Goal: Entertainment & Leisure: Consume media (video, audio)

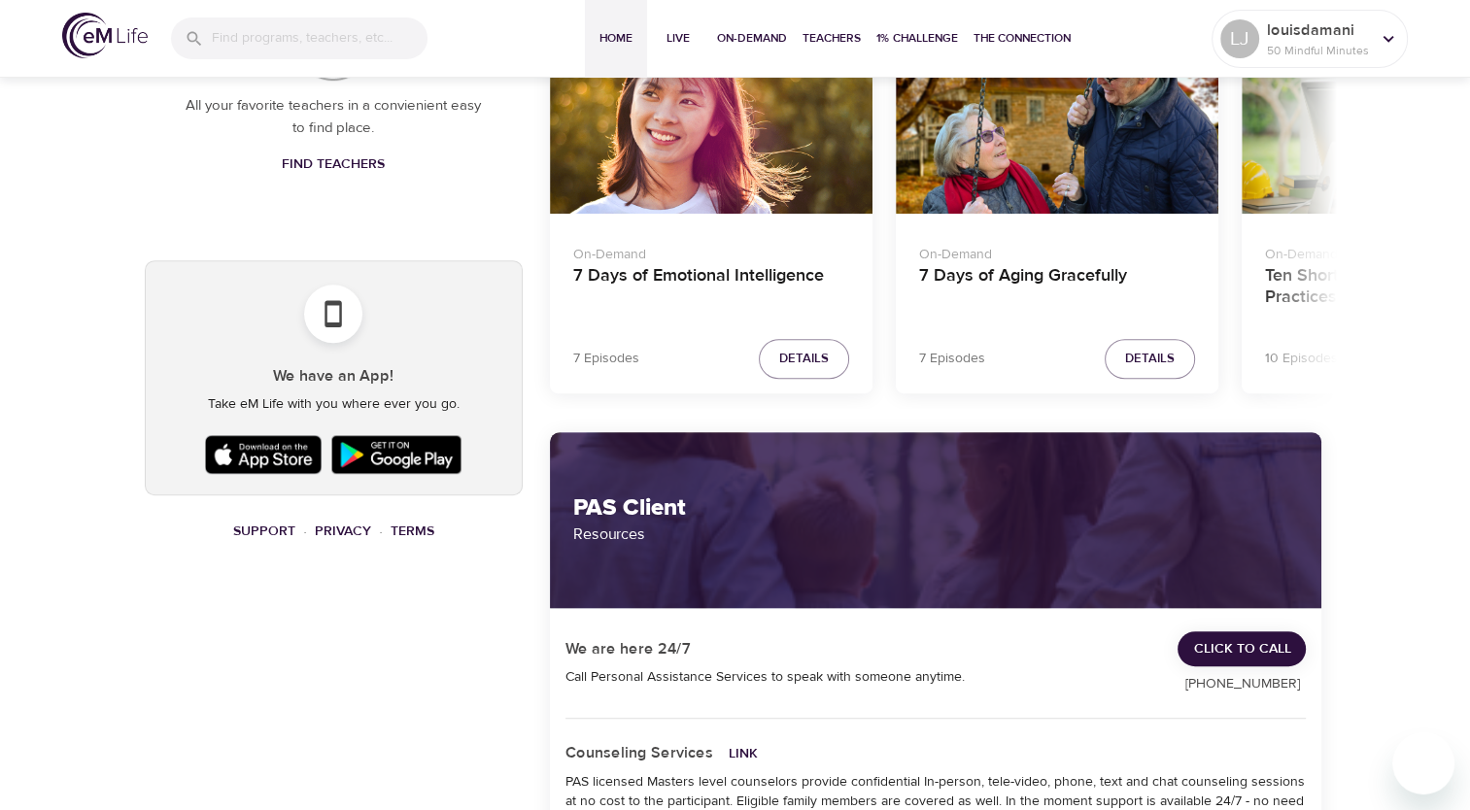
scroll to position [777, 0]
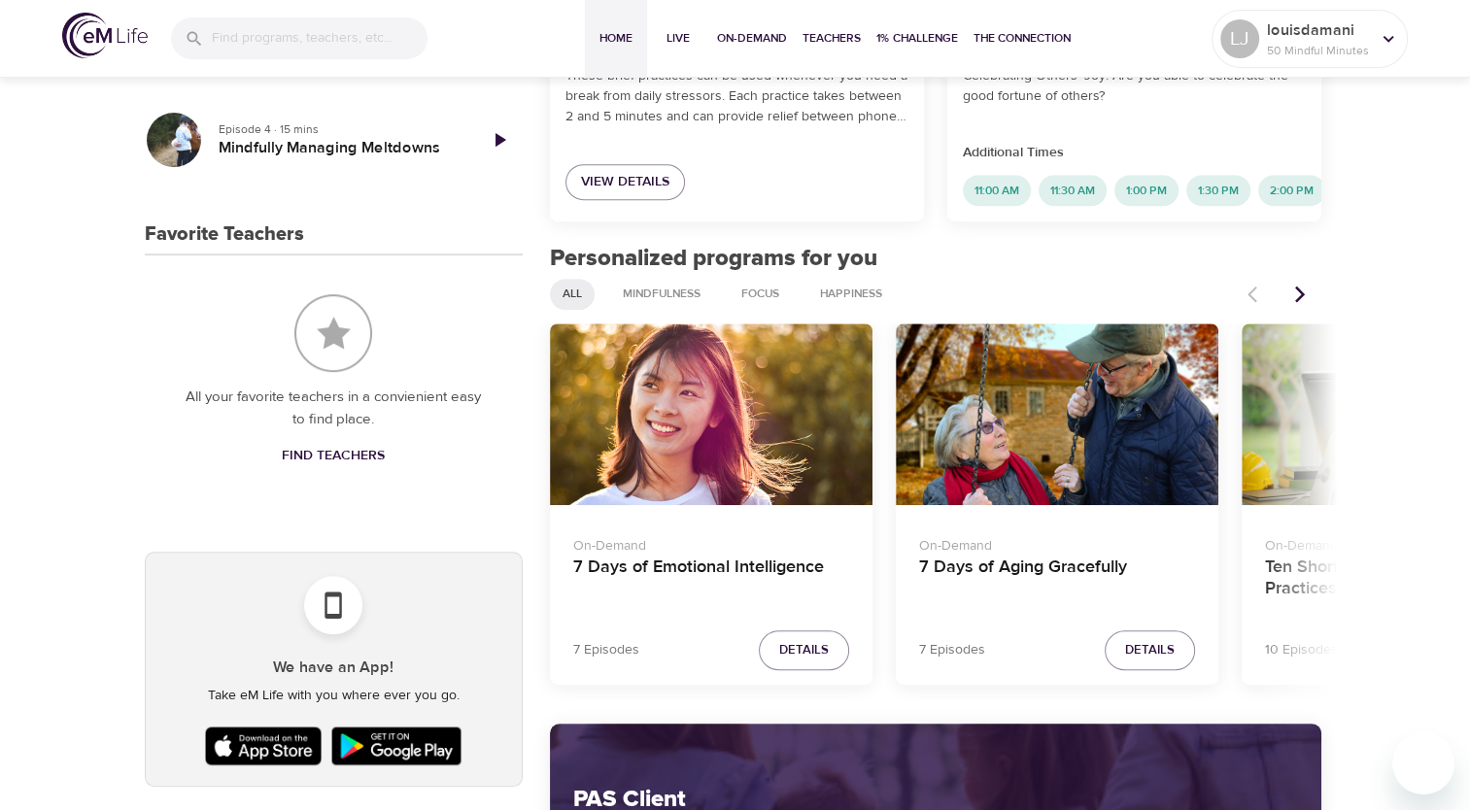
click at [1302, 303] on icon "Next items" at bounding box center [1300, 295] width 10 height 17
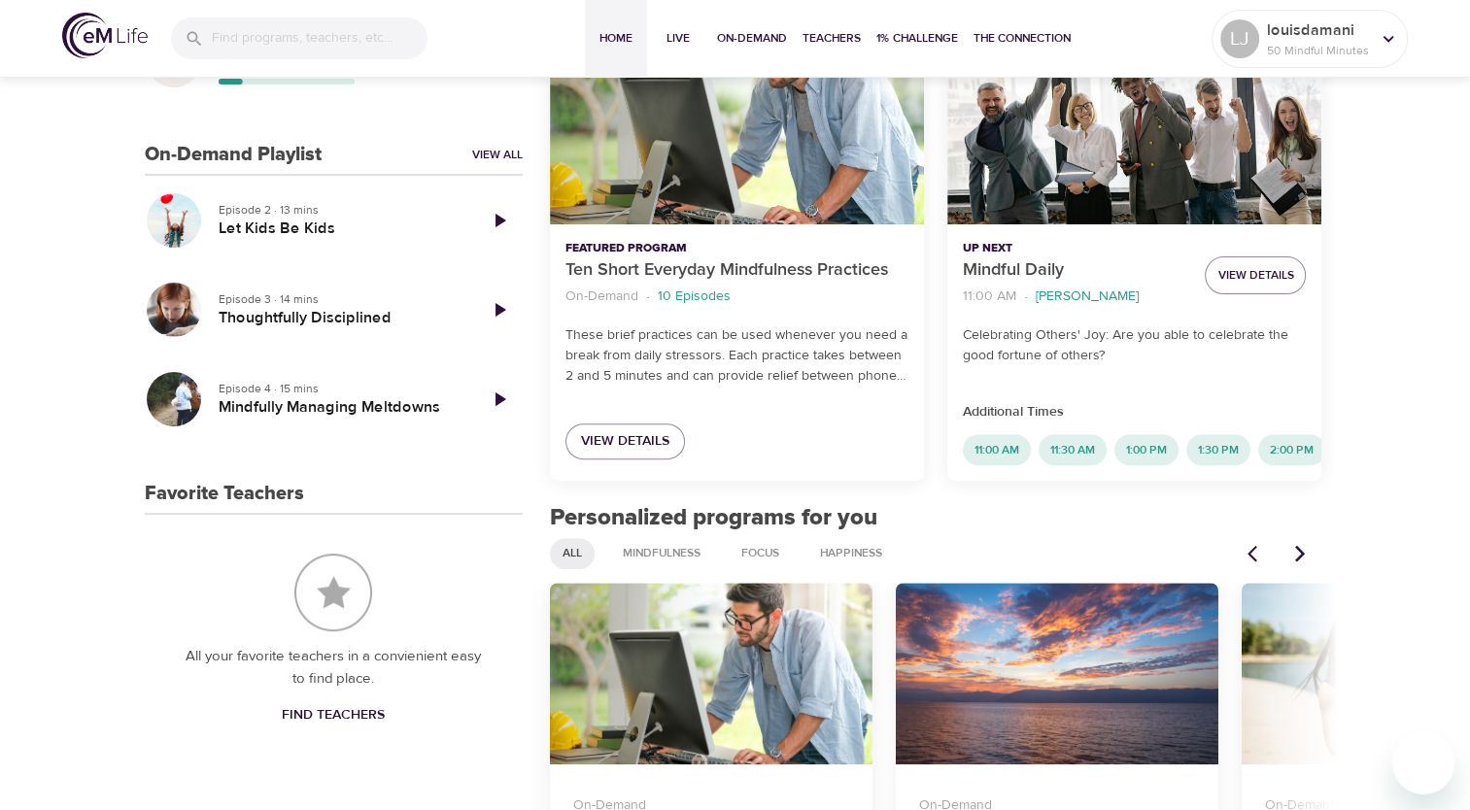
scroll to position [486, 0]
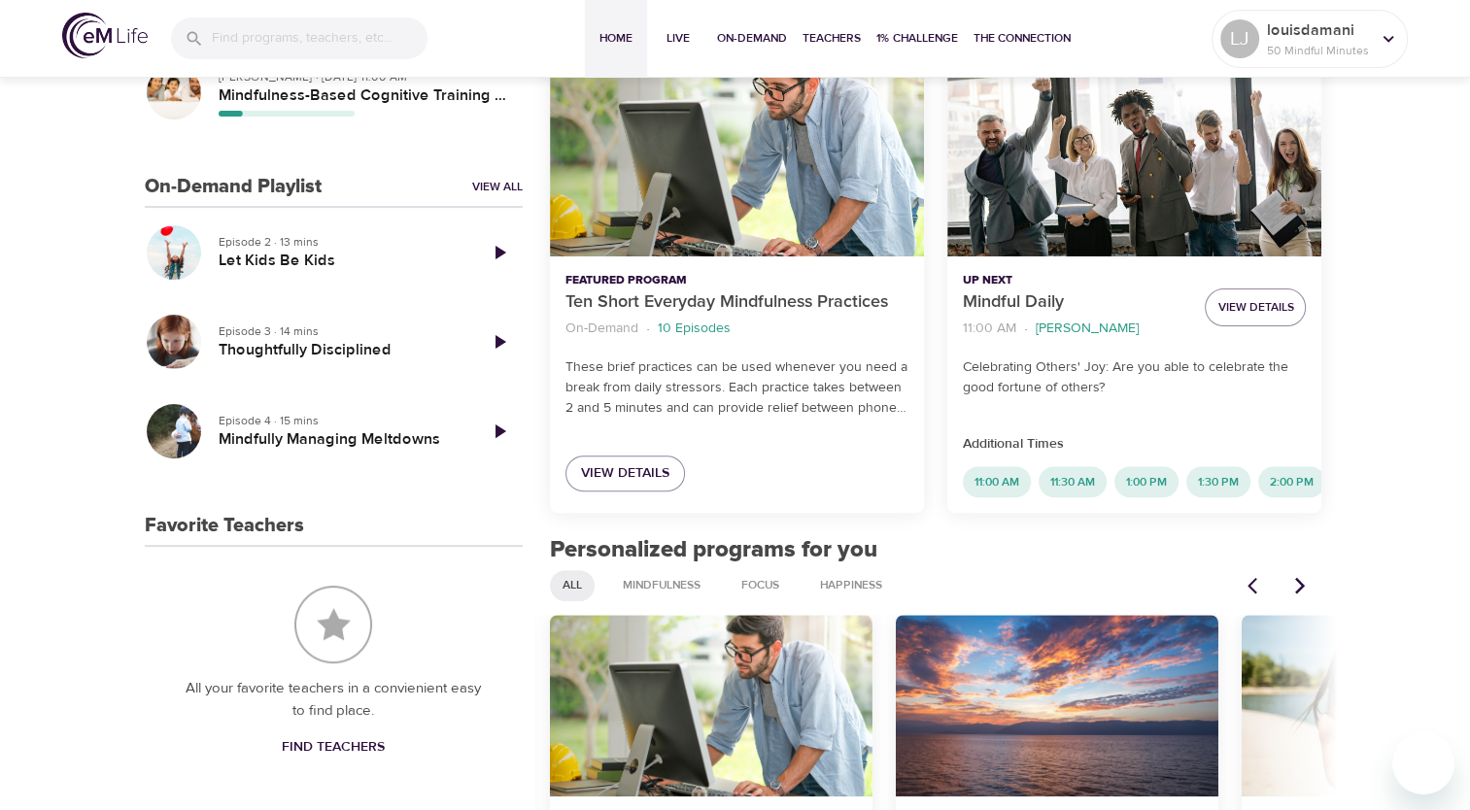
click at [499, 261] on icon "Play Episode" at bounding box center [499, 252] width 23 height 23
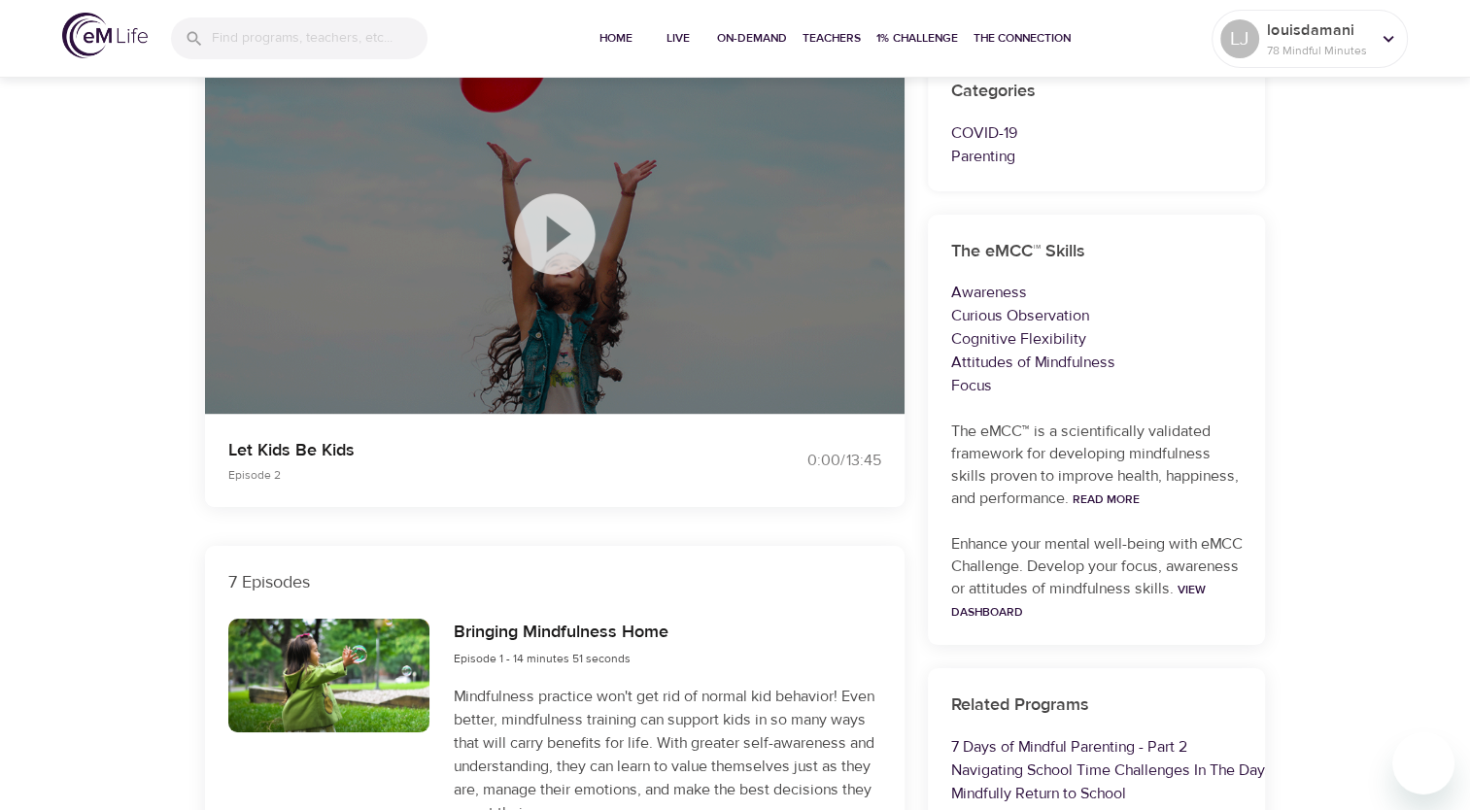
click at [525, 224] on icon at bounding box center [554, 233] width 81 height 81
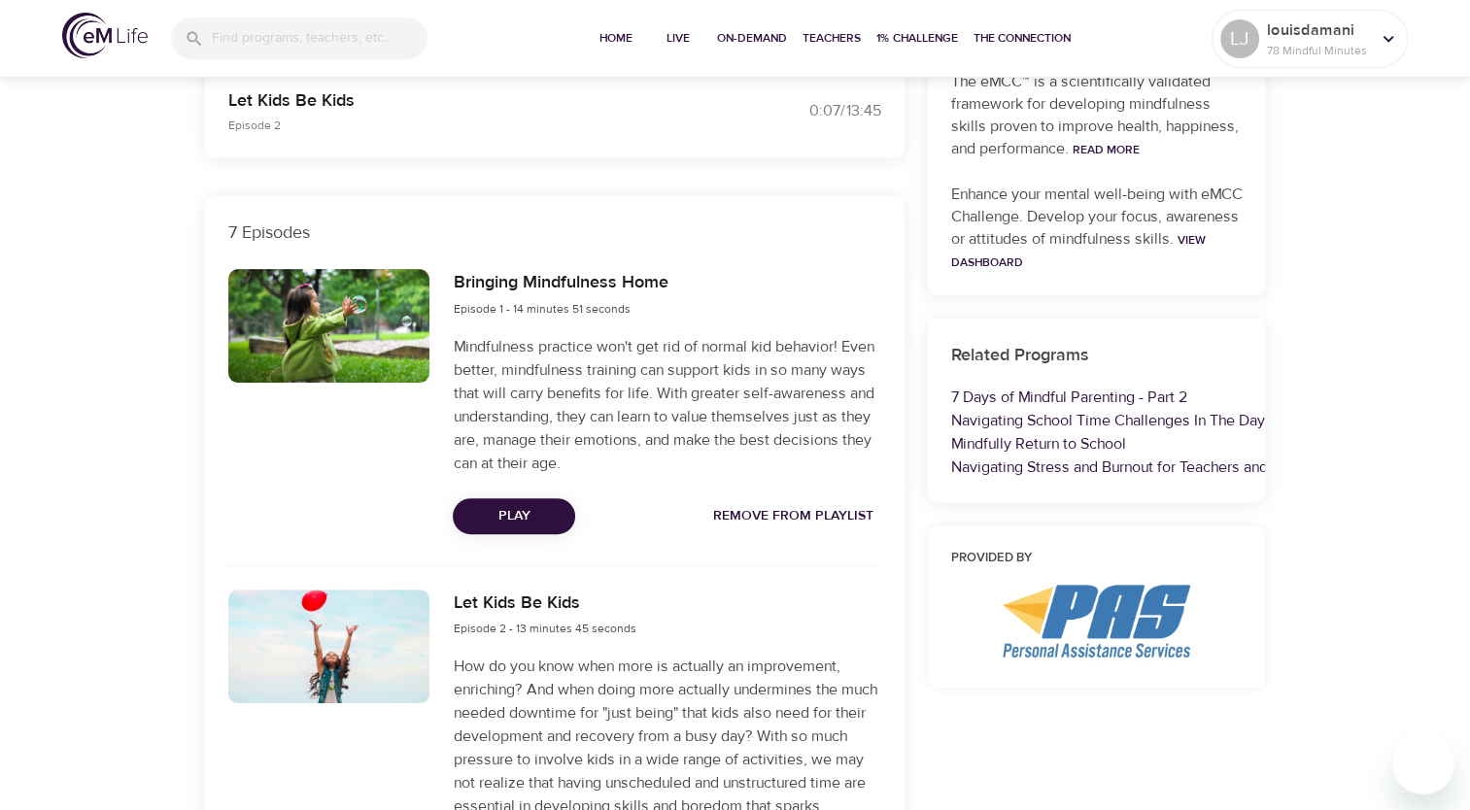
scroll to position [486, 0]
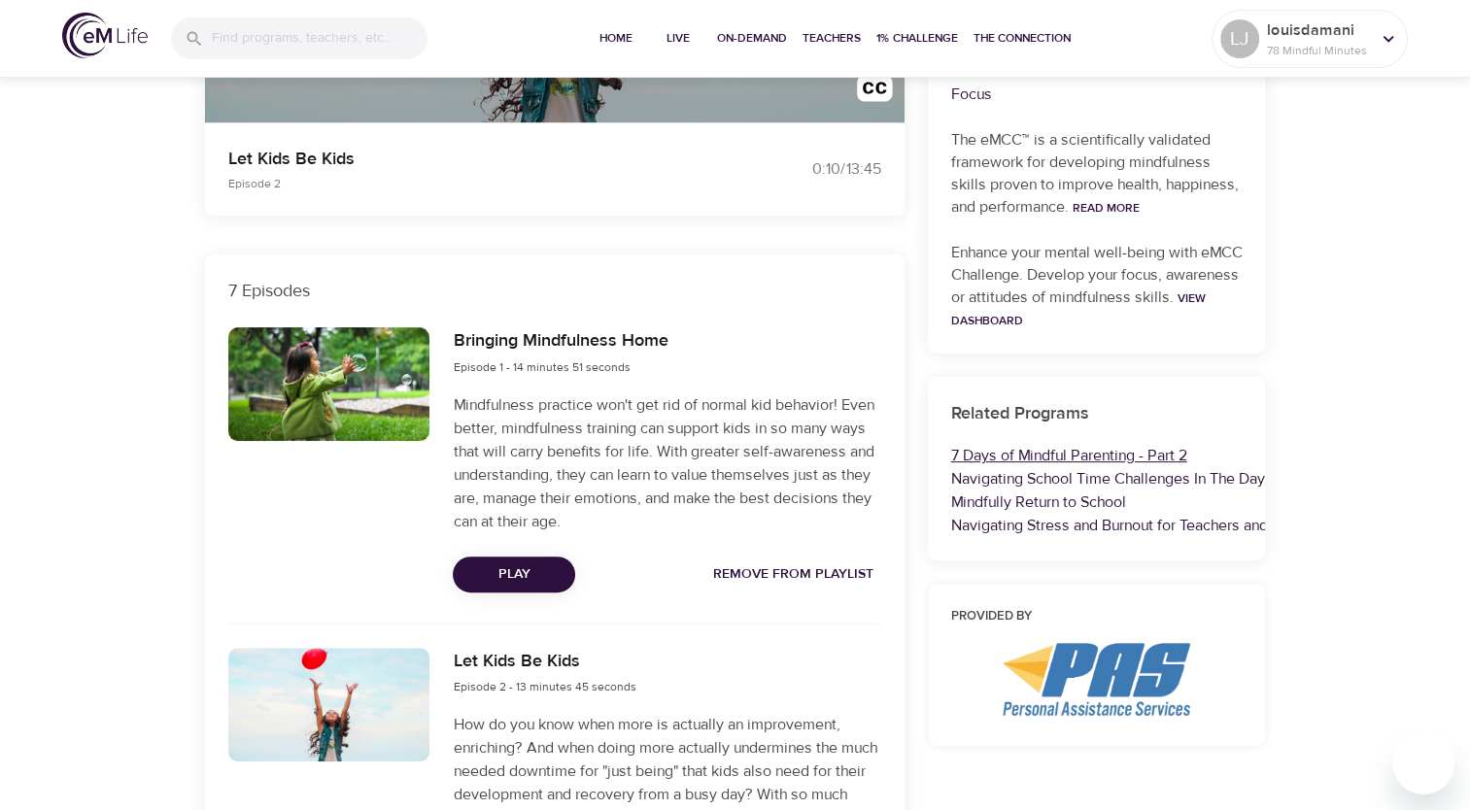
click at [1023, 453] on link "7 Days of Mindful Parenting - Part 2" at bounding box center [1069, 455] width 236 height 19
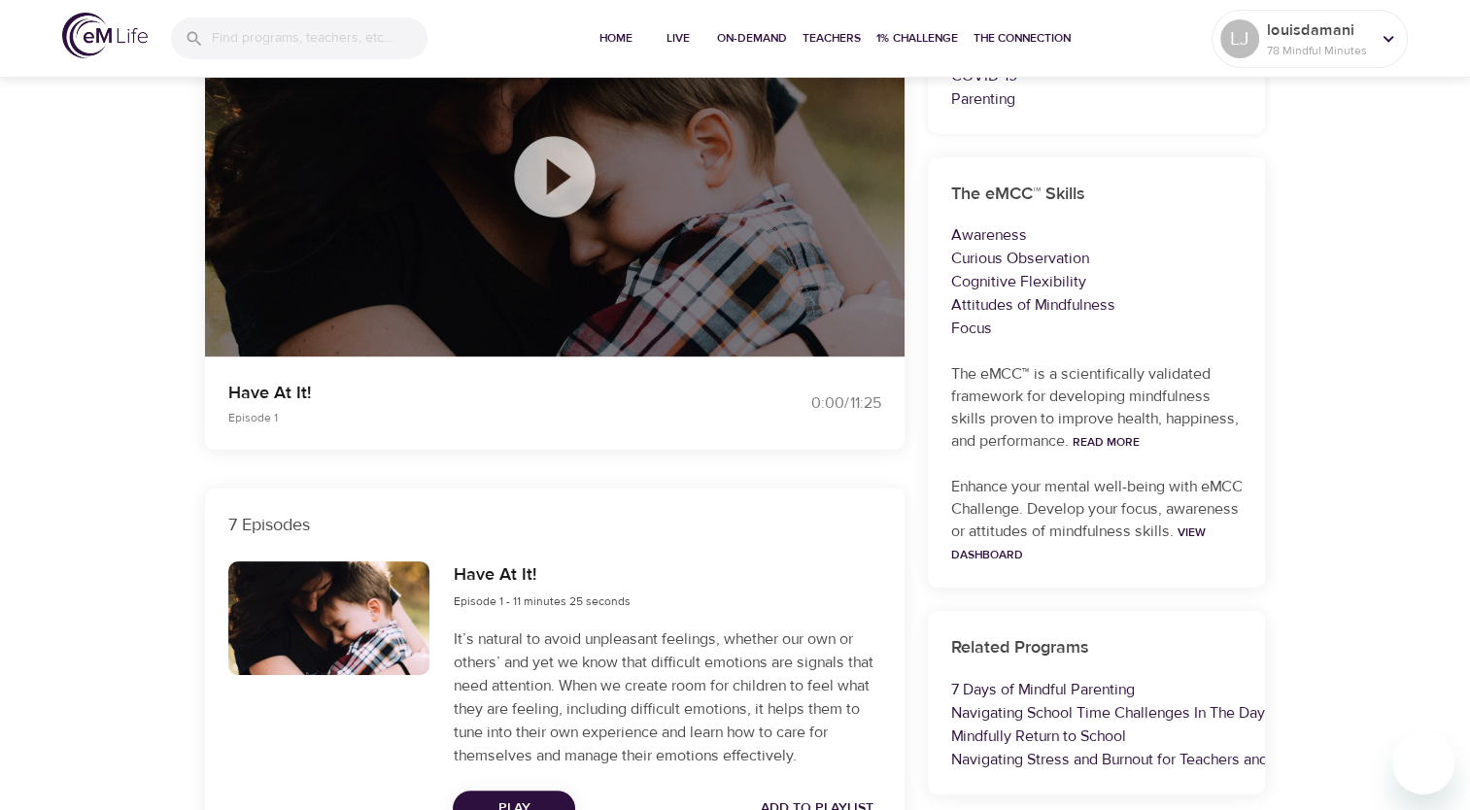
drag, startPoint x: 1059, startPoint y: 547, endPoint x: 1057, endPoint y: 316, distance: 231.3
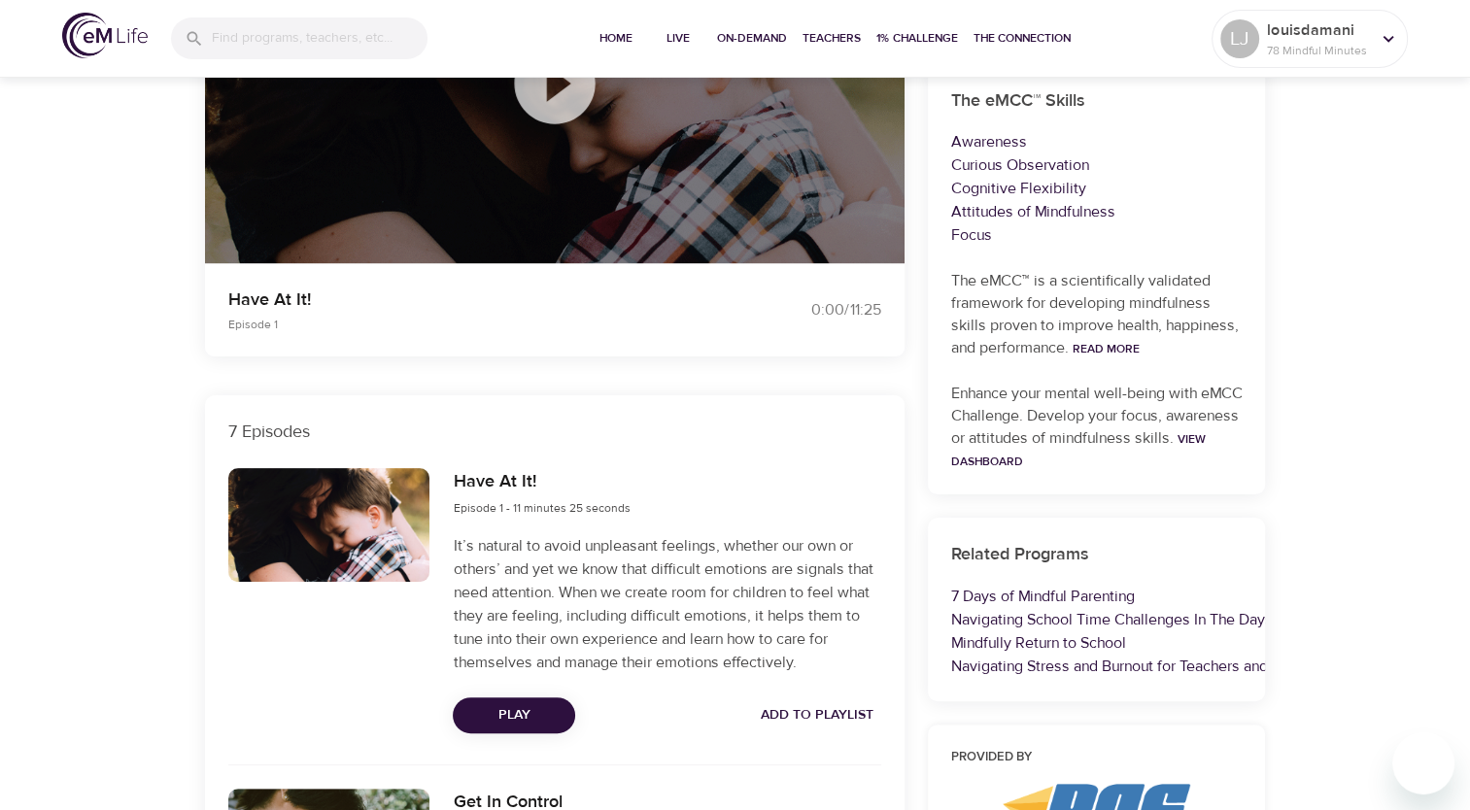
scroll to position [438, 0]
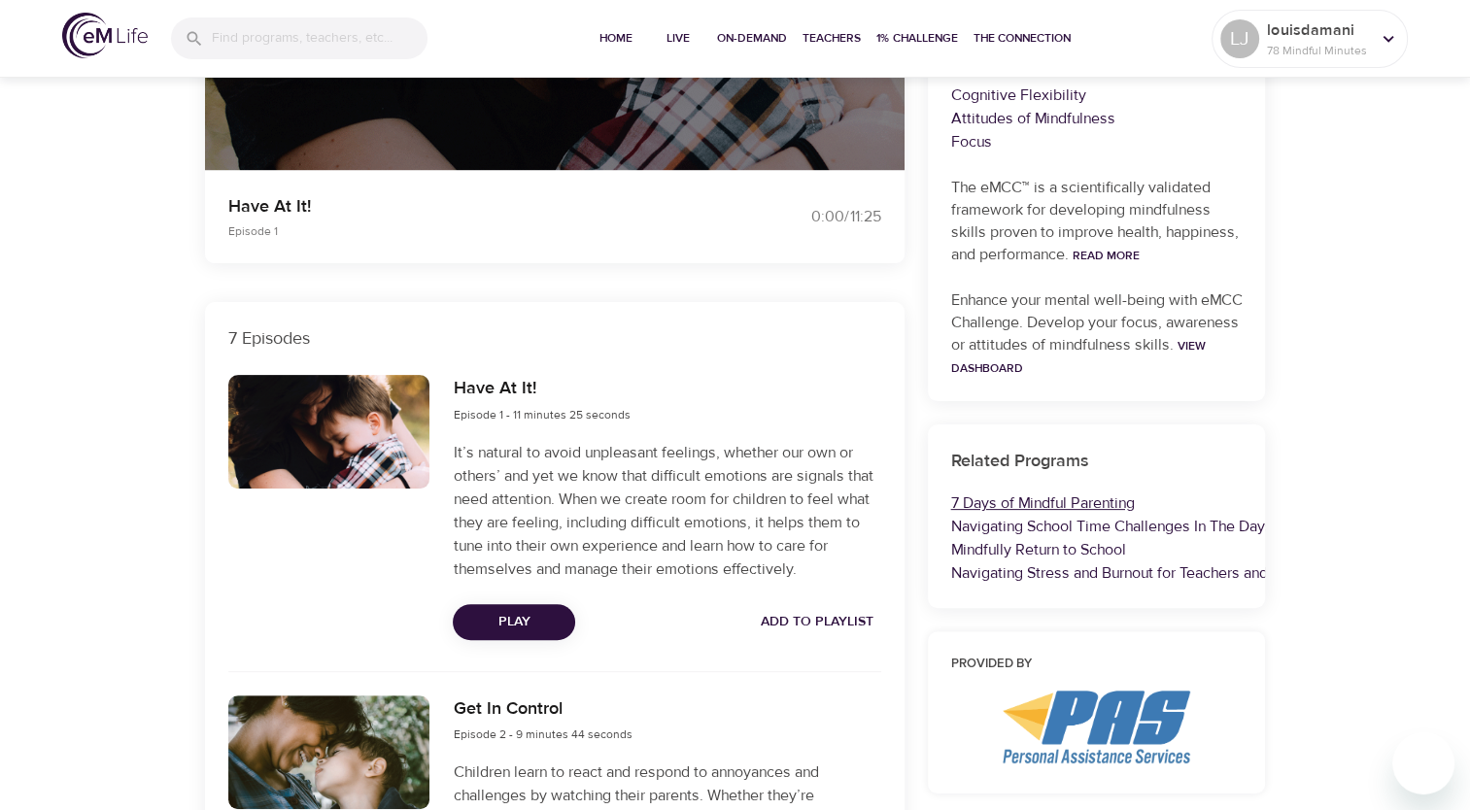
click at [1053, 496] on link "7 Days of Mindful Parenting" at bounding box center [1043, 503] width 184 height 19
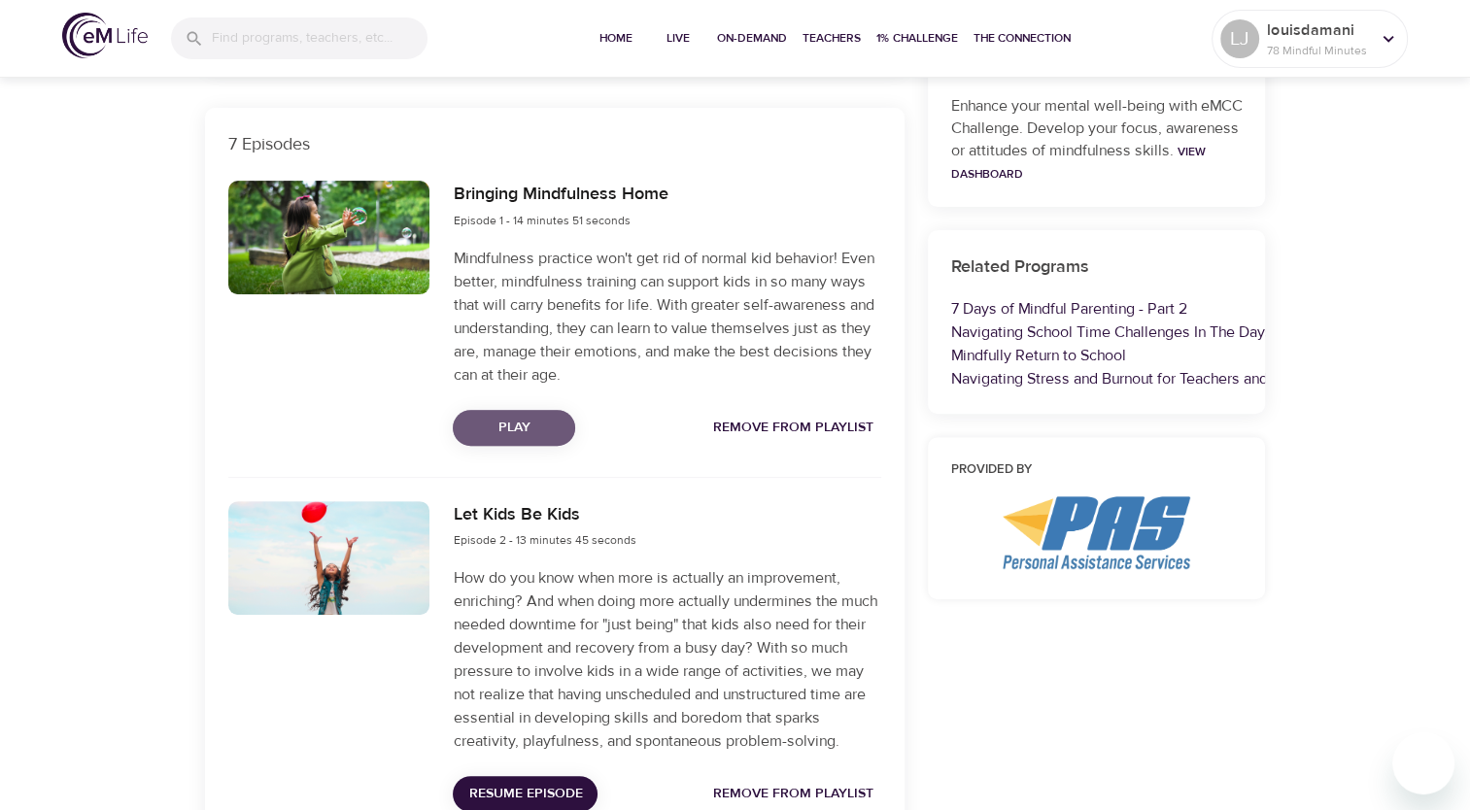
click at [529, 426] on span "Play" at bounding box center [513, 428] width 91 height 24
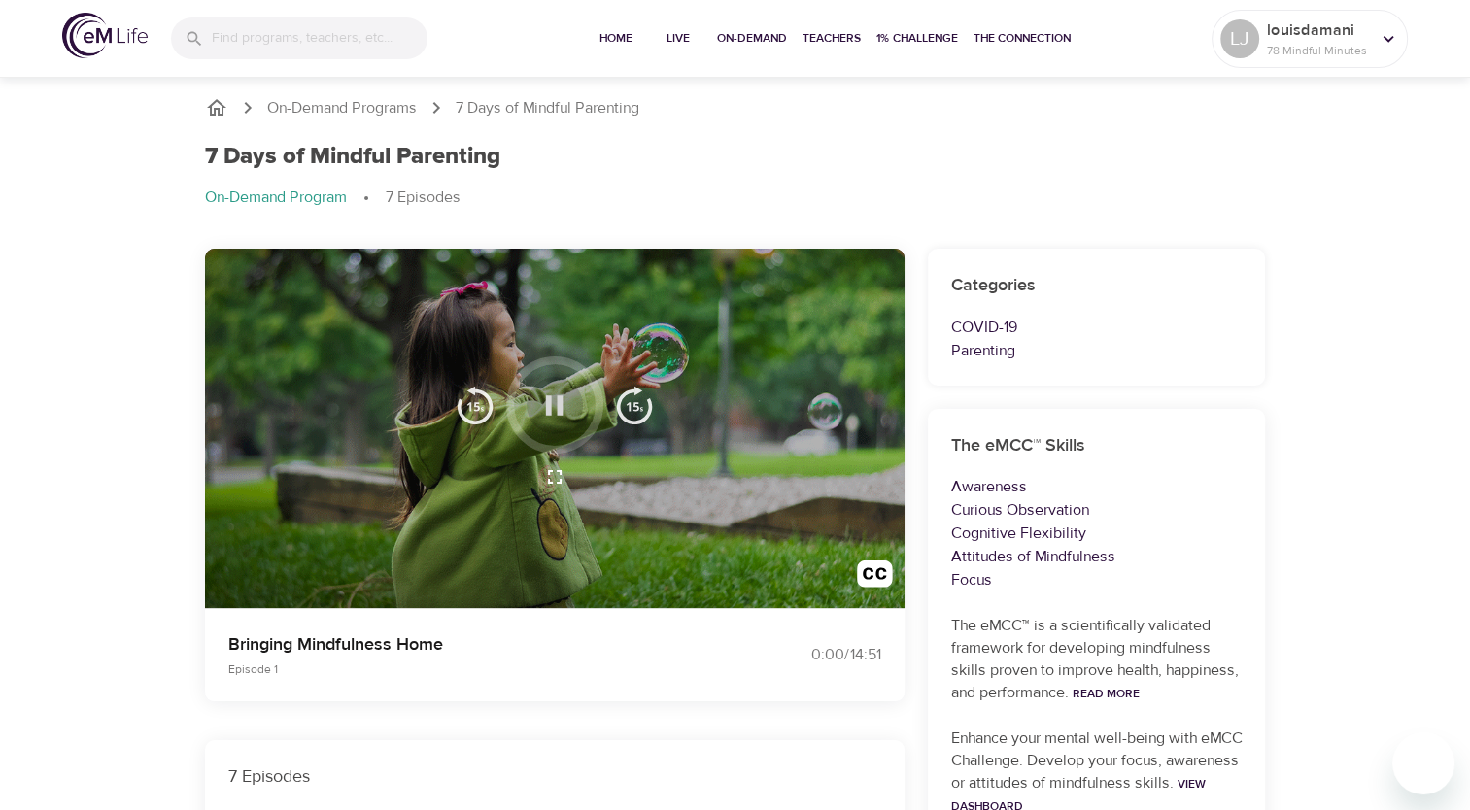
click at [552, 398] on icon "button" at bounding box center [554, 406] width 34 height 34
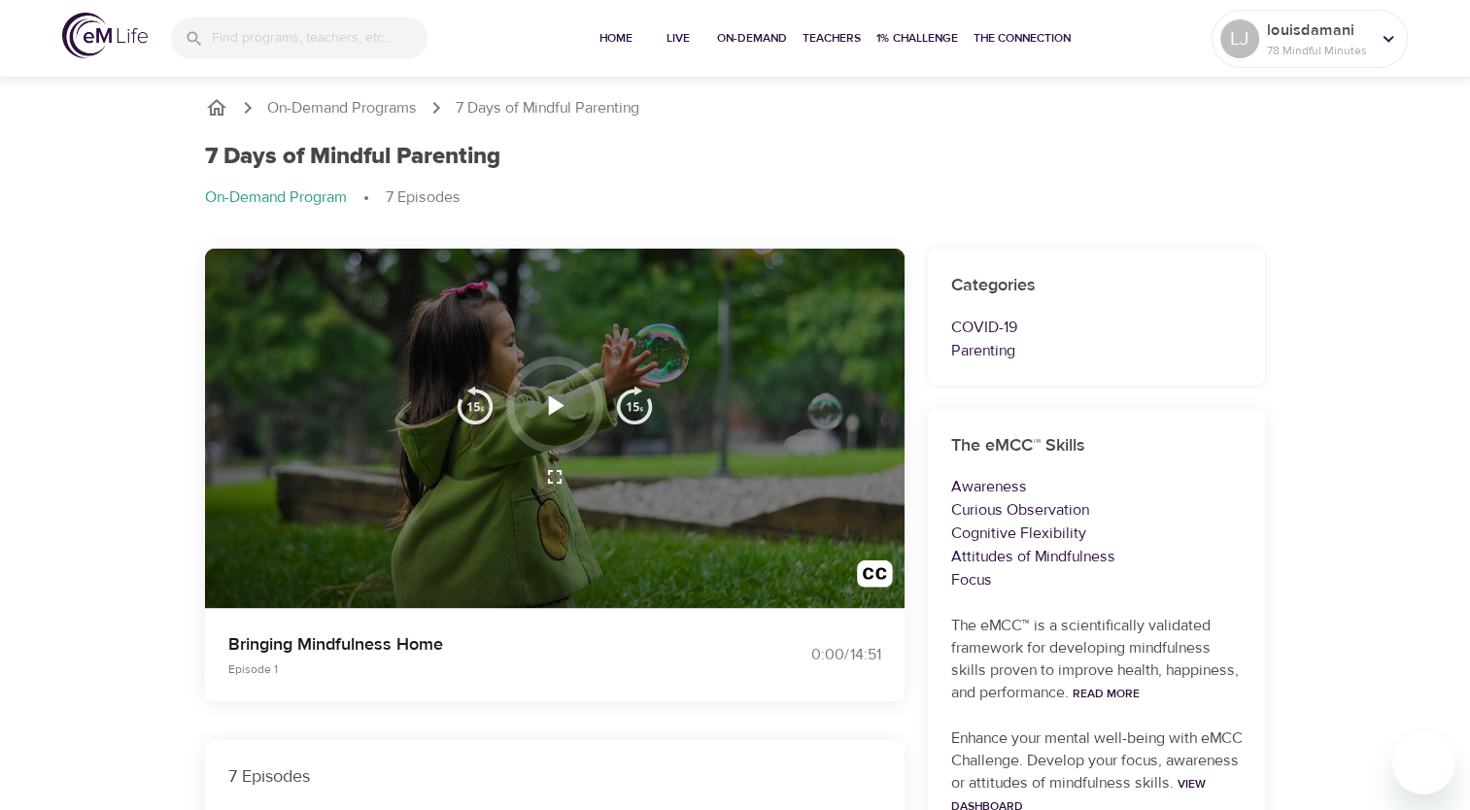
drag, startPoint x: 707, startPoint y: 27, endPoint x: 699, endPoint y: 85, distance: 58.0
click at [675, 109] on ol "On-Demand Programs 7 Days of Mindful Parenting" at bounding box center [735, 107] width 1061 height 23
click at [735, 49] on button "On-Demand" at bounding box center [752, 39] width 86 height 78
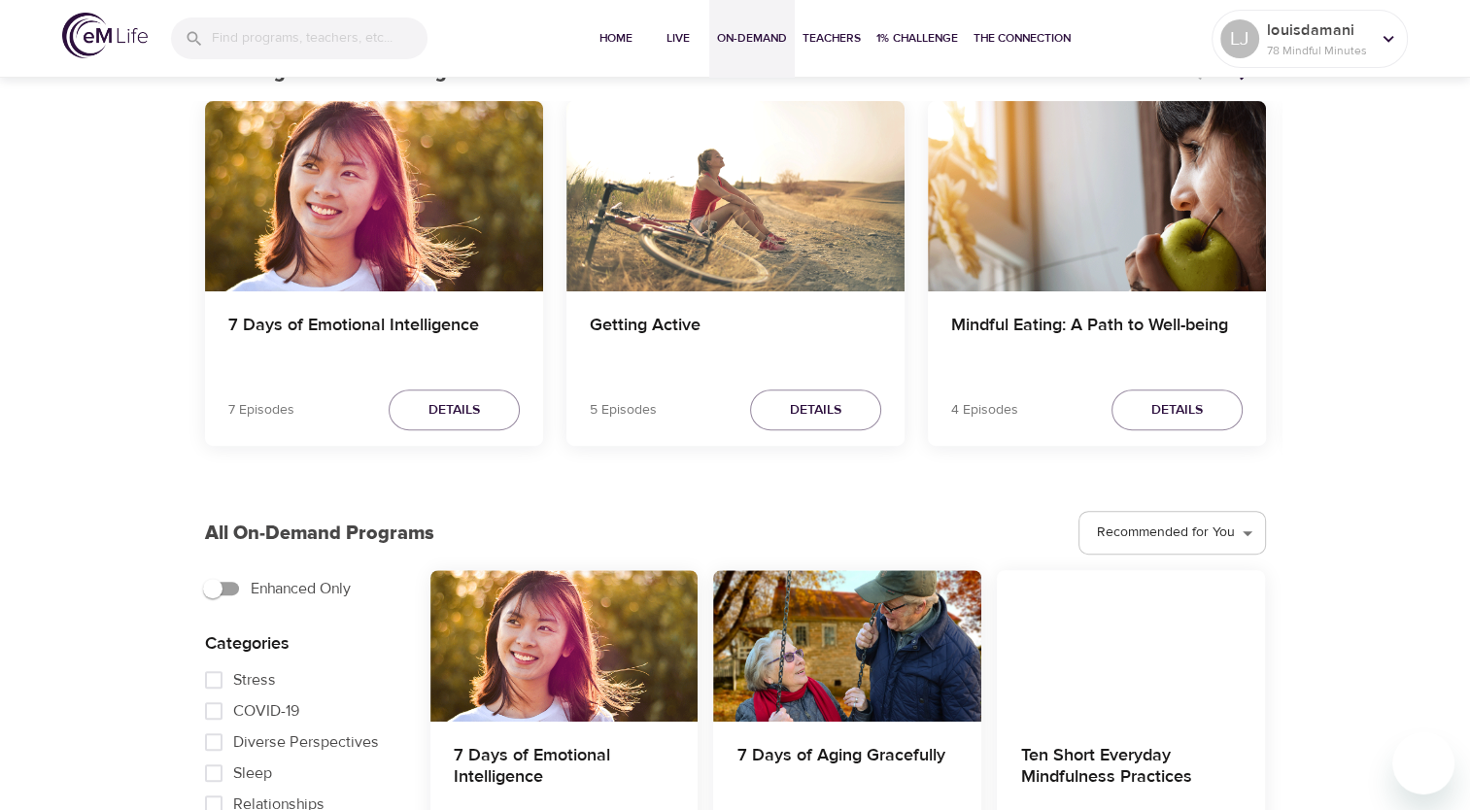
scroll to position [292, 0]
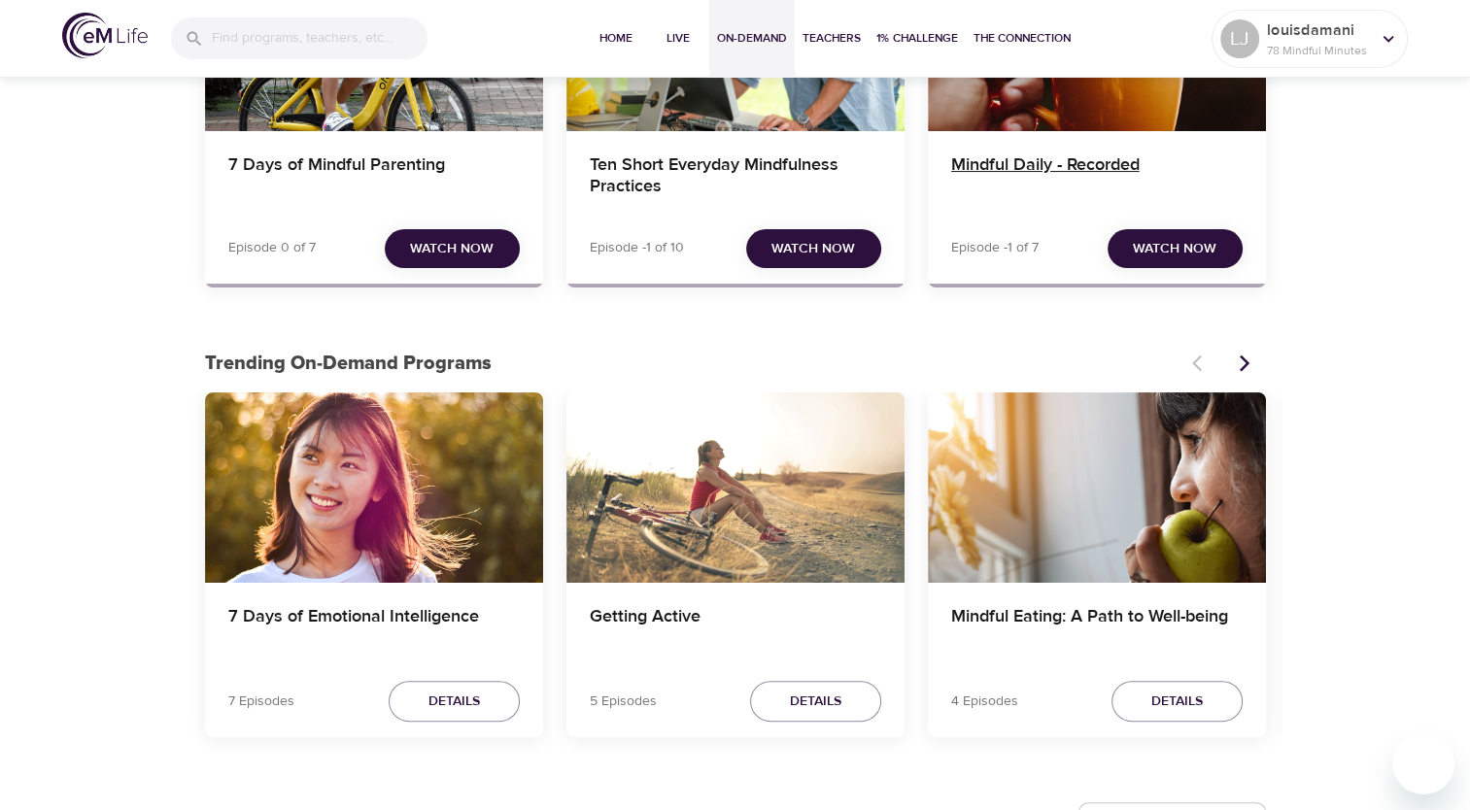
click at [1034, 173] on h4 "Mindful Daily - Recorded" at bounding box center [1097, 178] width 292 height 47
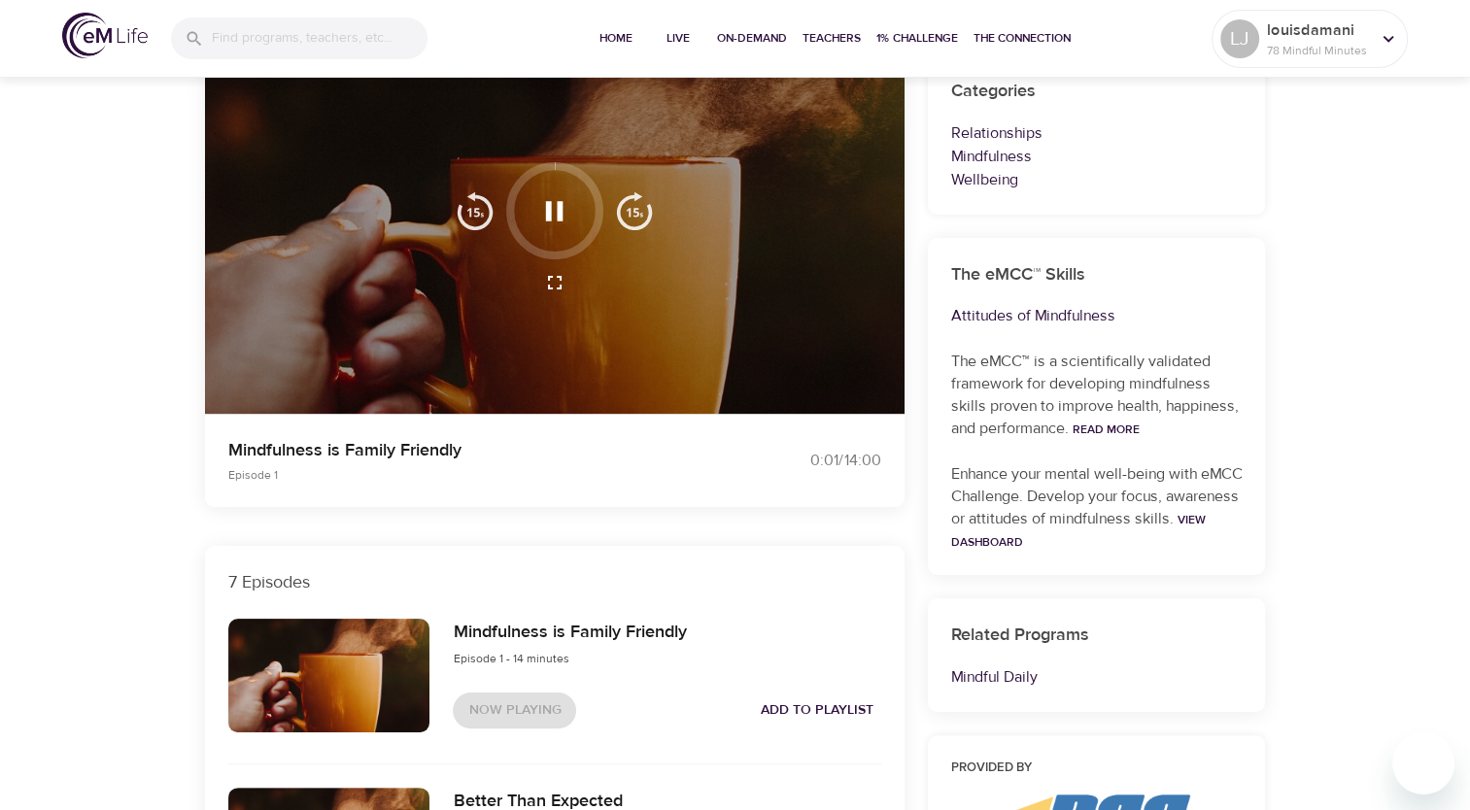
scroll to position [97, 0]
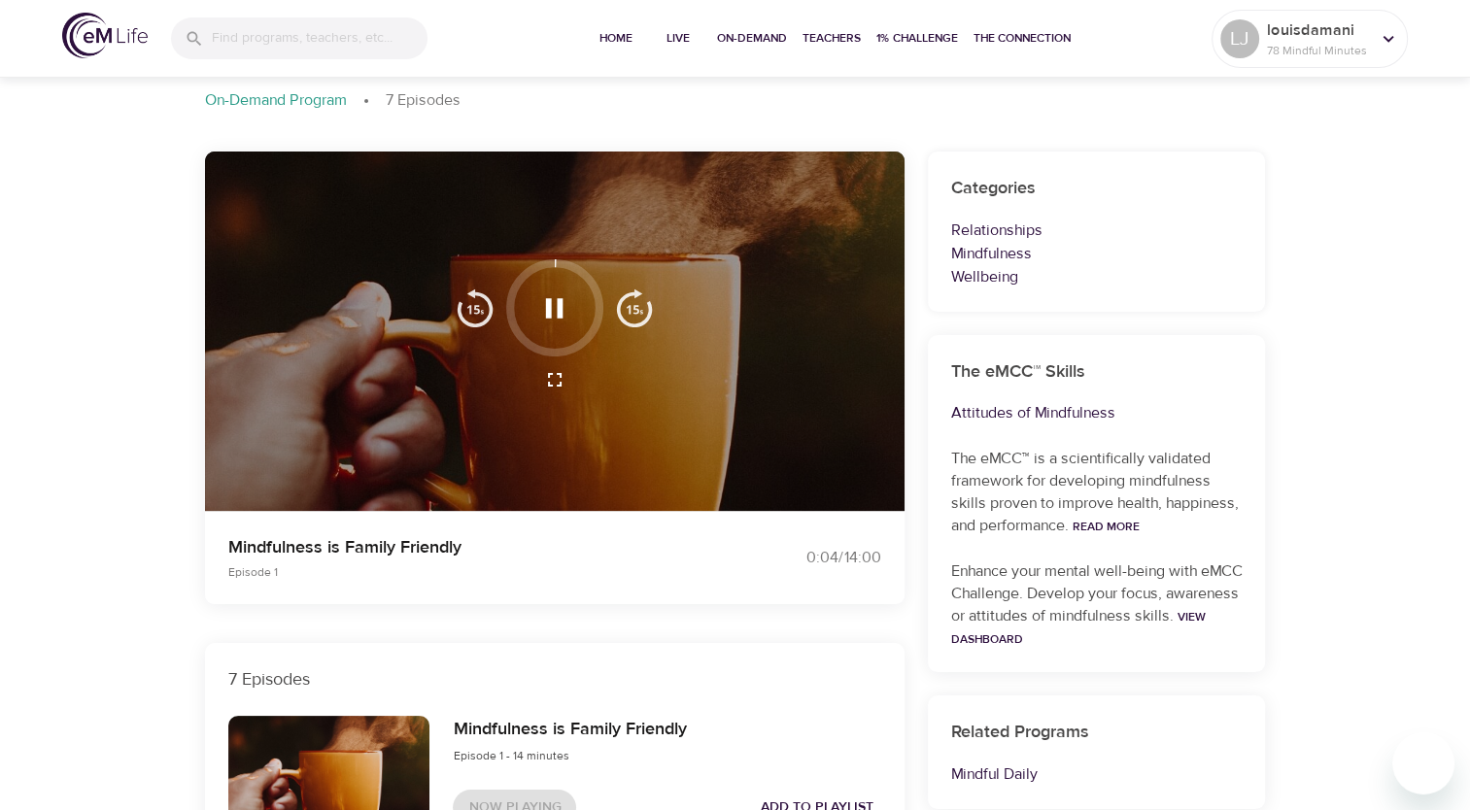
click at [830, 406] on div at bounding box center [555, 332] width 700 height 361
click at [553, 285] on button "button" at bounding box center [554, 308] width 57 height 57
click at [565, 290] on button "button" at bounding box center [554, 308] width 57 height 57
click at [552, 311] on icon "button" at bounding box center [554, 309] width 34 height 34
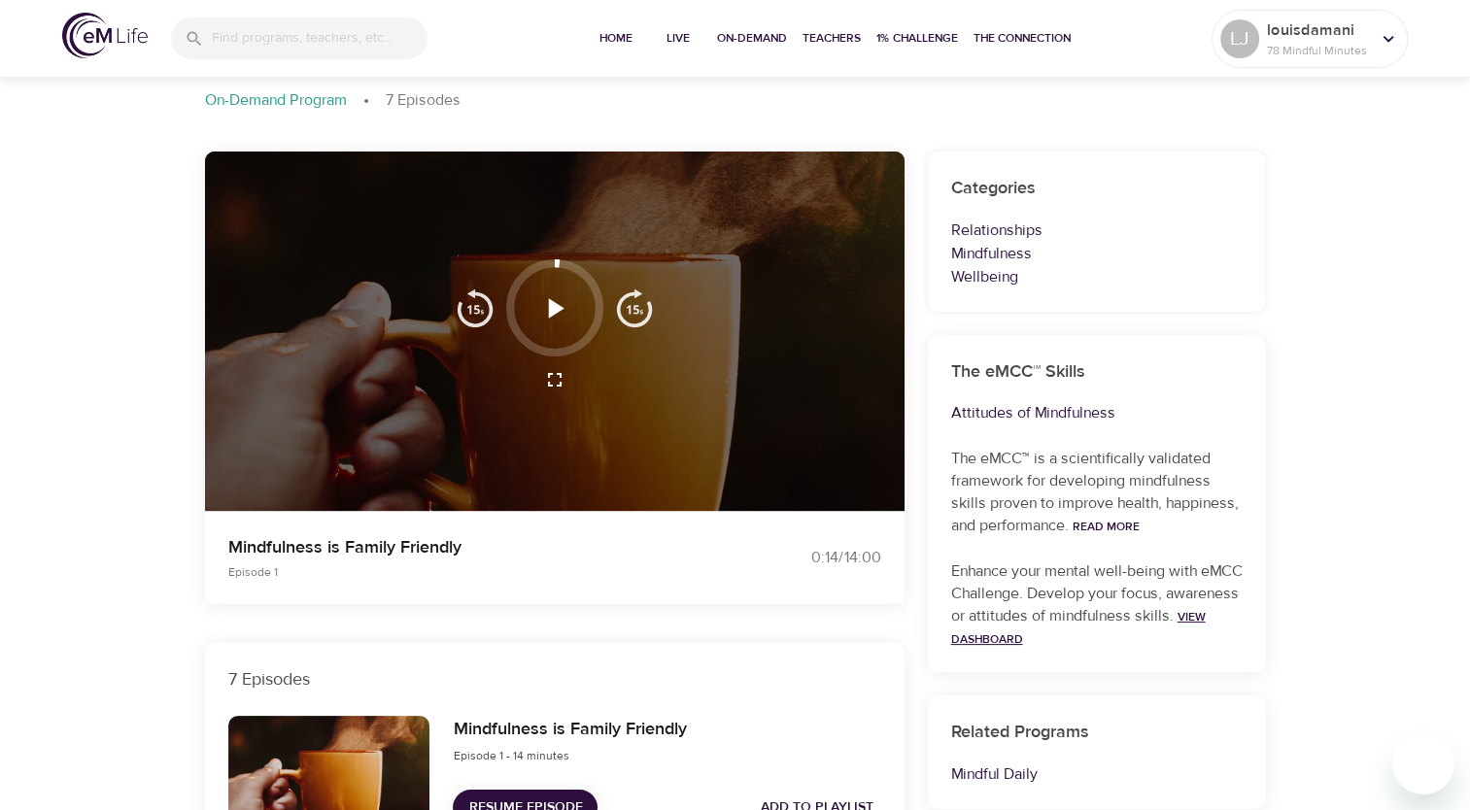
scroll to position [389, 0]
